Goal: Find specific page/section: Find specific page/section

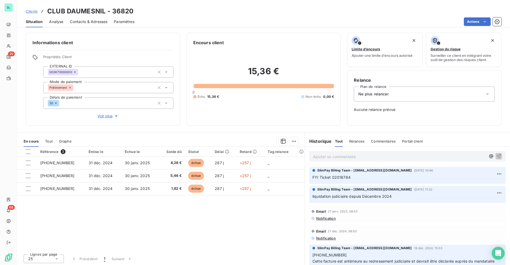
scroll to position [1, 0]
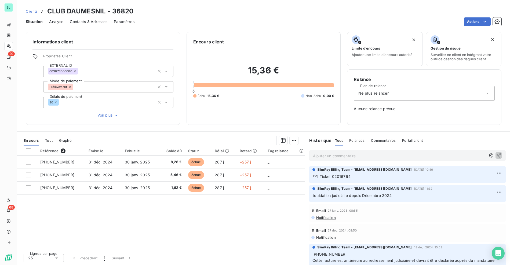
click at [149, 12] on div "Clients CLUB DAUMESNIL - 36820" at bounding box center [263, 11] width 492 height 10
click at [28, 12] on span "Clients" at bounding box center [32, 11] width 12 height 4
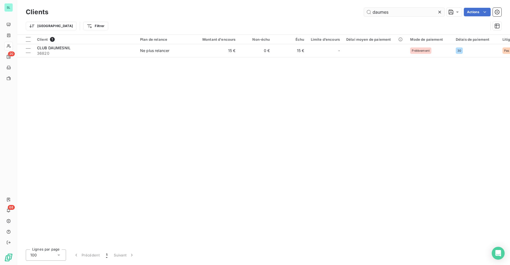
click at [405, 10] on input "daumes" at bounding box center [404, 12] width 80 height 9
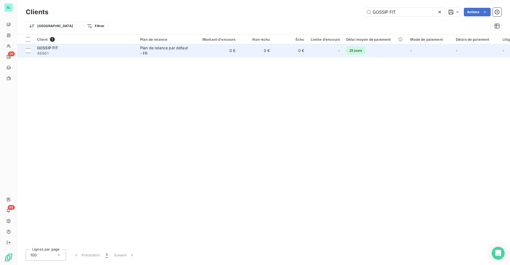
type input "GOSSIP FIT"
click at [168, 52] on div "Plan de relance par défaut - FR" at bounding box center [164, 50] width 49 height 11
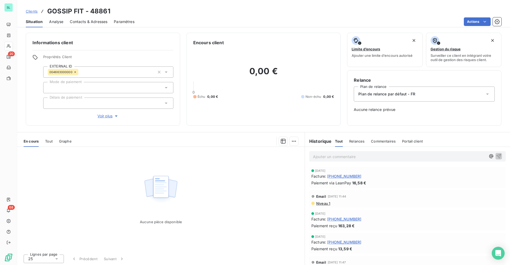
click at [233, 22] on div "Actions" at bounding box center [321, 21] width 360 height 9
click at [36, 11] on span "Clients" at bounding box center [32, 11] width 12 height 4
click at [61, 7] on h3 "GOSSIP FIT - 48861" at bounding box center [78, 11] width 63 height 10
click at [80, 12] on h3 "GOSSIP FIT - 48861" at bounding box center [78, 11] width 63 height 10
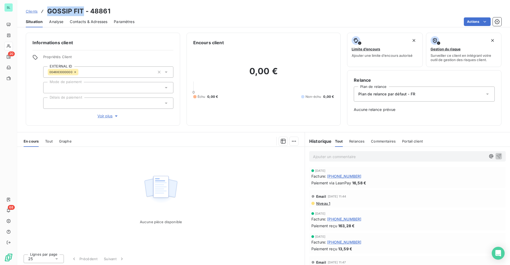
copy h3 "GOSSIP FIT"
